Goal: Information Seeking & Learning: Learn about a topic

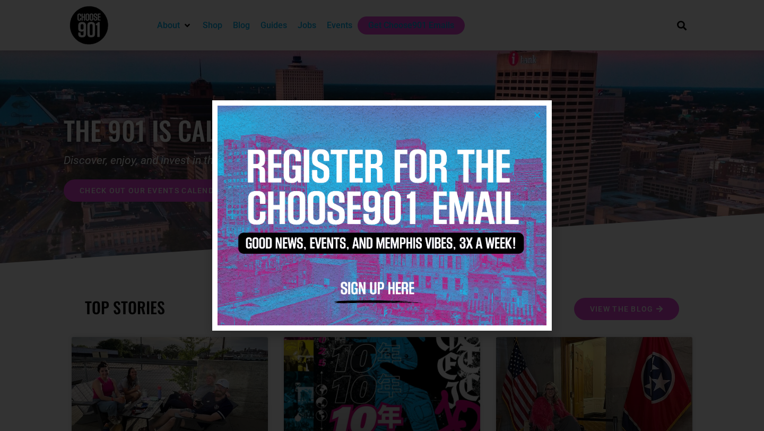
click at [264, 63] on div at bounding box center [382, 215] width 764 height 431
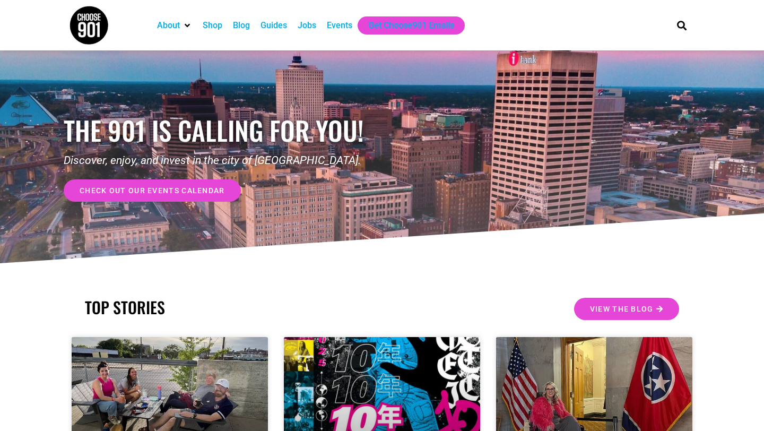
click at [311, 22] on div "Jobs" at bounding box center [307, 25] width 19 height 13
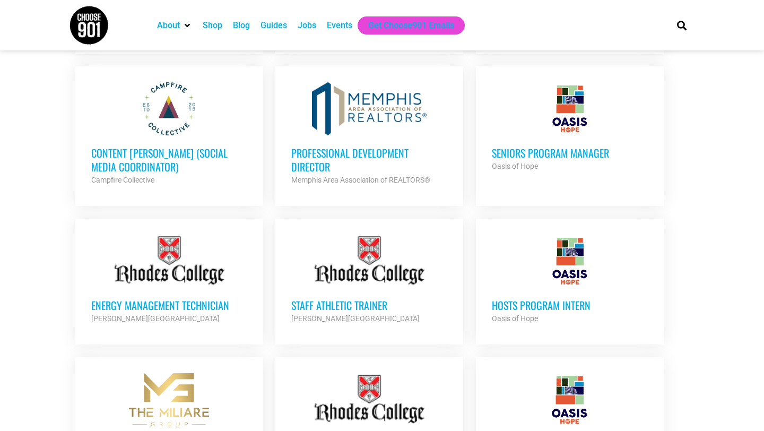
scroll to position [728, 0]
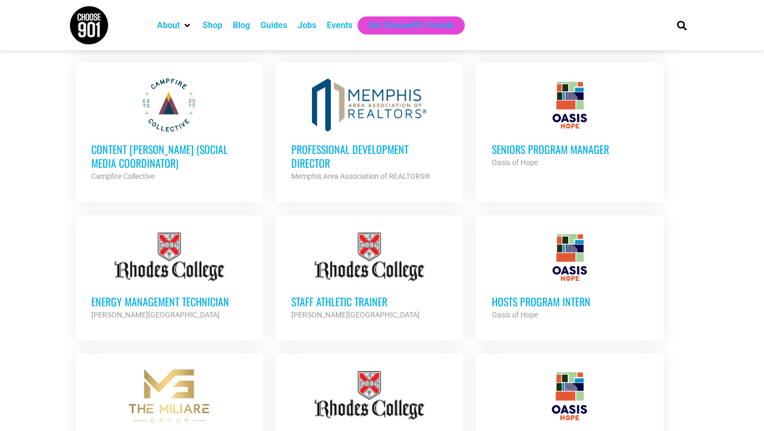
click at [124, 148] on h3 "Content Kindler (Social Media Coordinator)" at bounding box center [169, 156] width 156 height 28
